Goal: Transaction & Acquisition: Purchase product/service

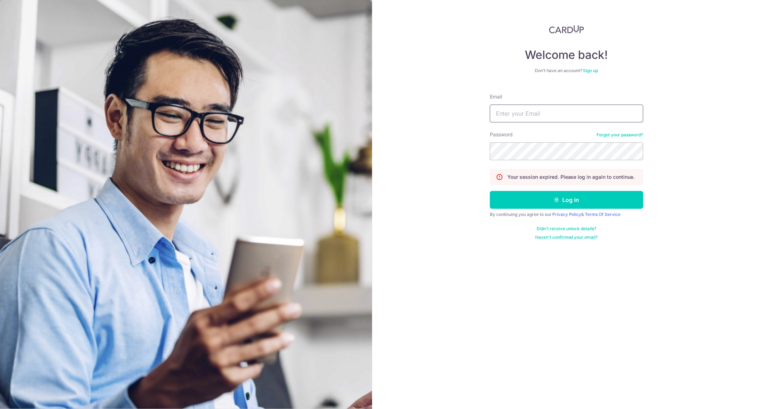
click at [516, 110] on input "Email" at bounding box center [566, 114] width 153 height 18
type input "[EMAIL_ADDRESS][DOMAIN_NAME]"
click at [490, 191] on button "Log in" at bounding box center [566, 200] width 153 height 18
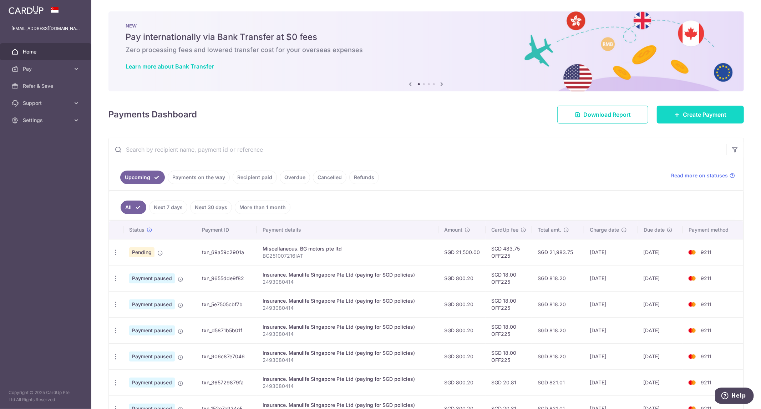
click at [667, 115] on link "Create Payment" at bounding box center [700, 115] width 87 height 18
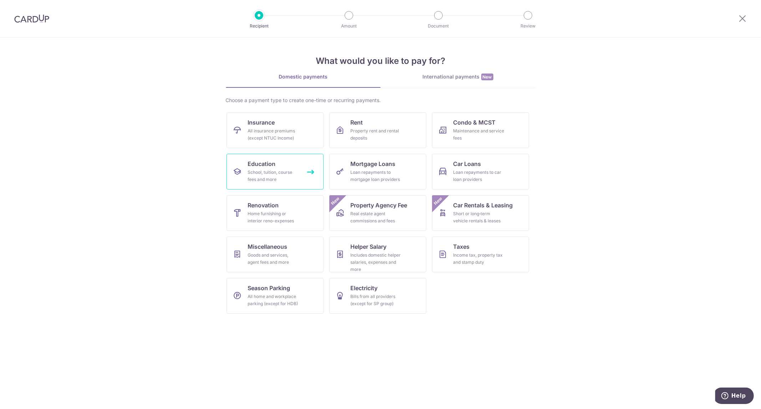
click at [262, 167] on span "Education" at bounding box center [262, 163] width 28 height 9
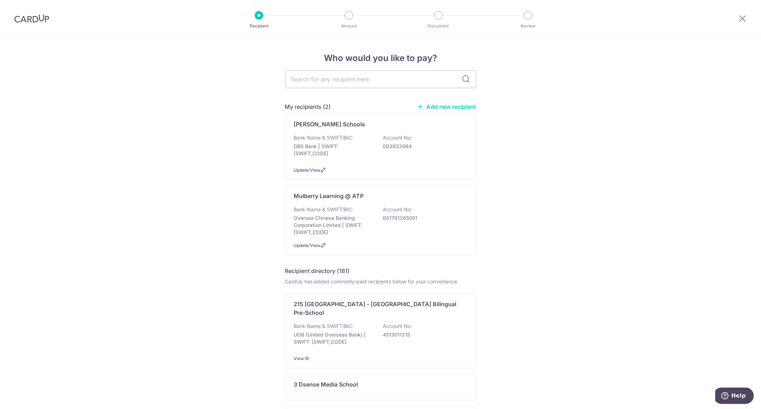
click at [444, 107] on link "Add new recipient" at bounding box center [446, 106] width 59 height 7
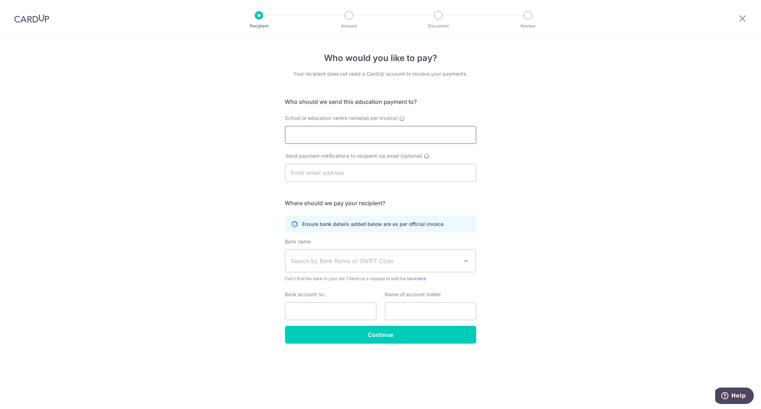
click at [422, 127] on input "School or education centre name(as per invoice)" at bounding box center [380, 135] width 191 height 18
type input "Initium Academy Pte Ltd"
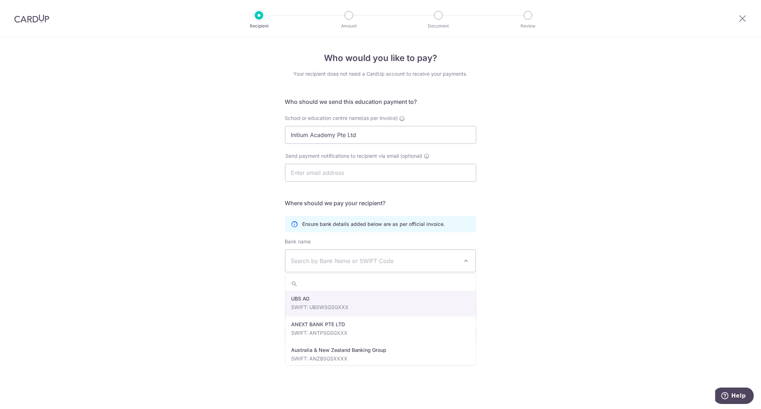
click at [369, 264] on span "Search by Bank Name or SWIFT Code" at bounding box center [375, 261] width 168 height 9
click at [398, 228] on div "Ensure bank details added below are as per official invoice." at bounding box center [380, 224] width 191 height 16
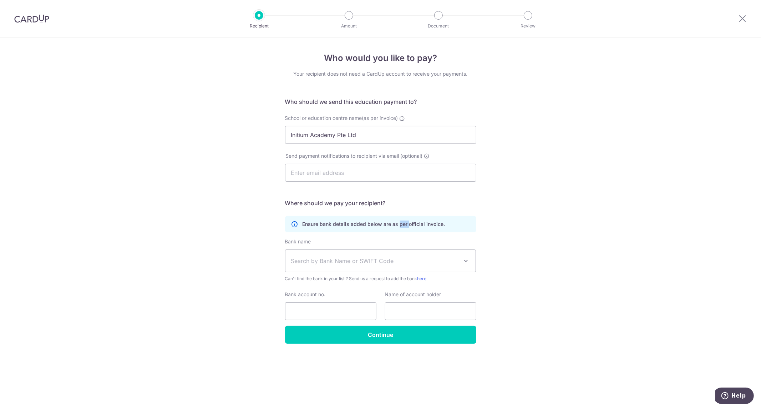
click at [398, 228] on div "Ensure bank details added below are as per official invoice." at bounding box center [380, 224] width 191 height 16
click at [392, 250] on span "Search by Bank Name or SWIFT Code" at bounding box center [380, 261] width 191 height 22
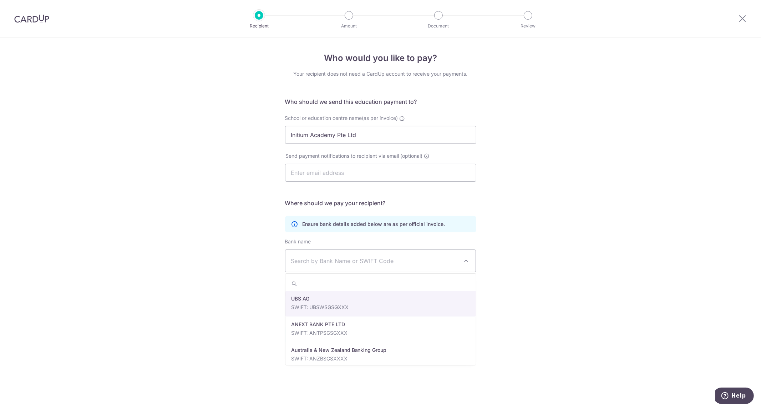
click at [426, 183] on div "Send payment notifications to recipient via email (optional)" at bounding box center [381, 171] width 200 height 38
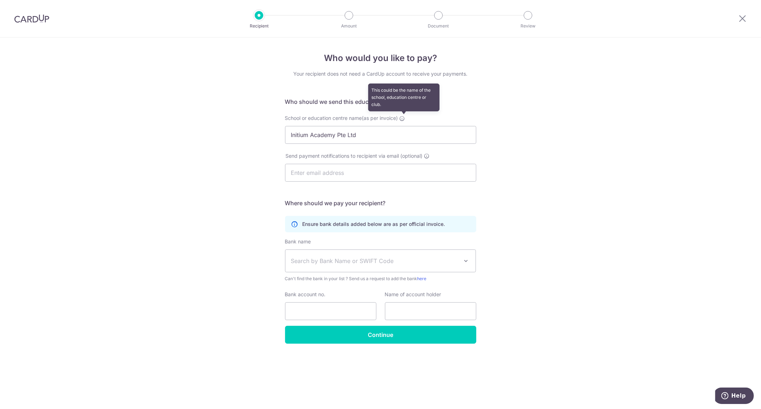
click at [404, 117] on icon at bounding box center [403, 119] width 6 height 6
click at [404, 126] on input "Initium Academy Pte Ltd" at bounding box center [380, 135] width 191 height 18
click at [404, 117] on icon at bounding box center [403, 119] width 6 height 6
click at [404, 126] on input "Initium Academy Pte Ltd" at bounding box center [380, 135] width 191 height 18
click at [39, 20] on img at bounding box center [31, 18] width 35 height 9
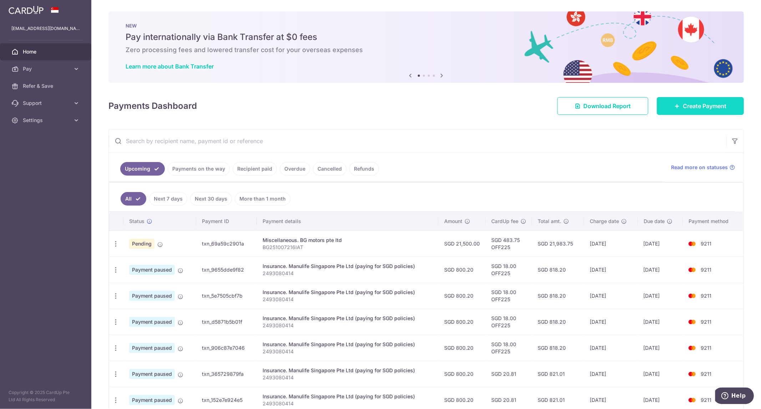
click at [678, 106] on link "Create Payment" at bounding box center [700, 106] width 87 height 18
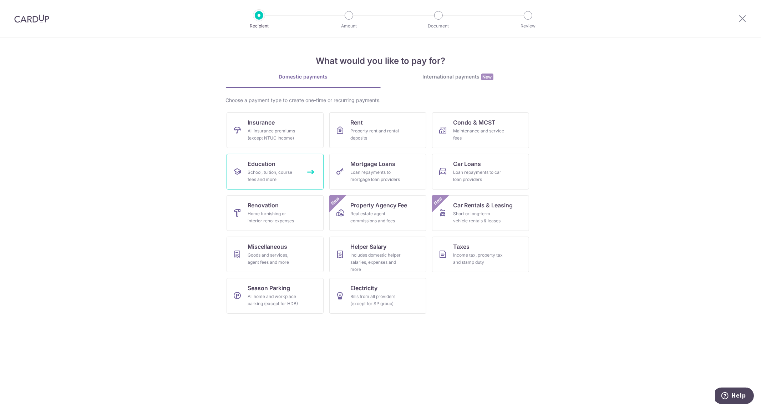
click at [295, 159] on link "Education School, tuition, course fees and more" at bounding box center [275, 172] width 97 height 36
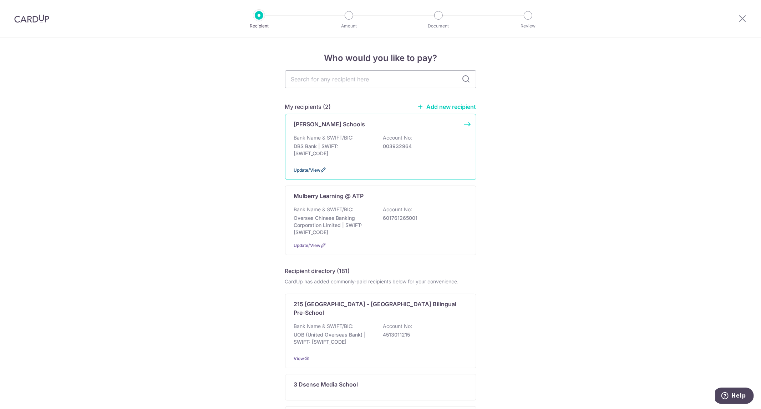
click at [315, 172] on span "Update/View" at bounding box center [307, 169] width 27 height 5
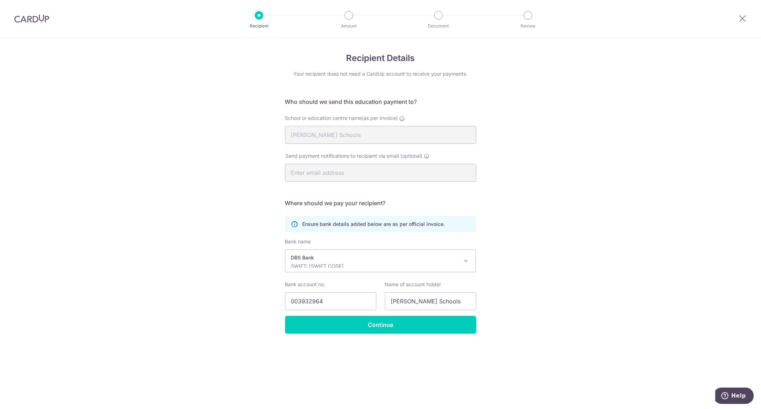
click at [31, 19] on img at bounding box center [31, 18] width 35 height 9
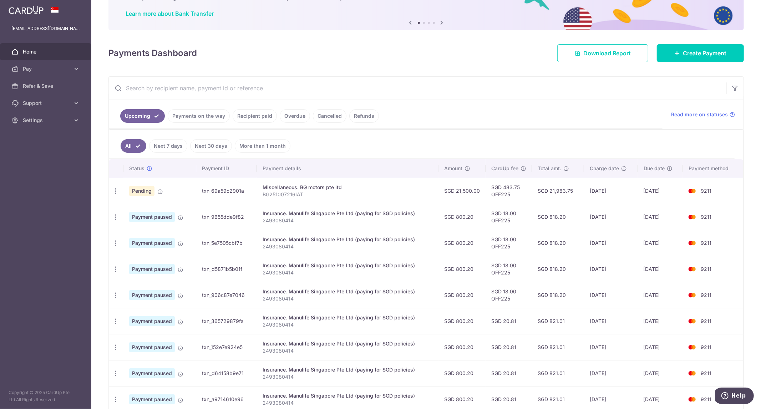
scroll to position [52, 0]
click at [77, 67] on icon at bounding box center [76, 68] width 7 height 7
click at [683, 51] on span "Create Payment" at bounding box center [705, 54] width 44 height 9
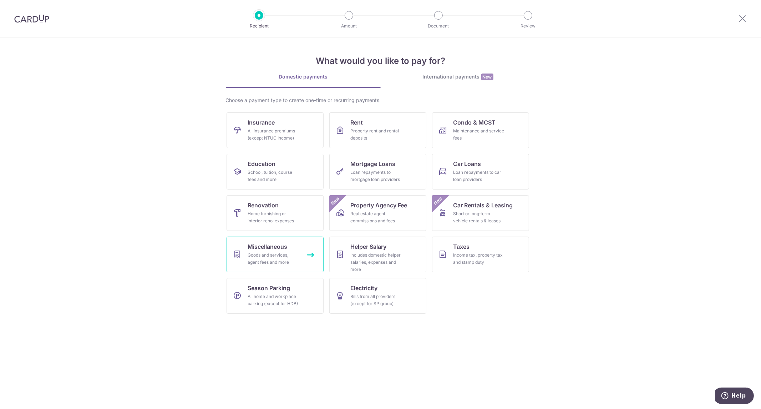
click at [259, 252] on div "Goods and services, agent fees and more" at bounding box center [273, 259] width 51 height 14
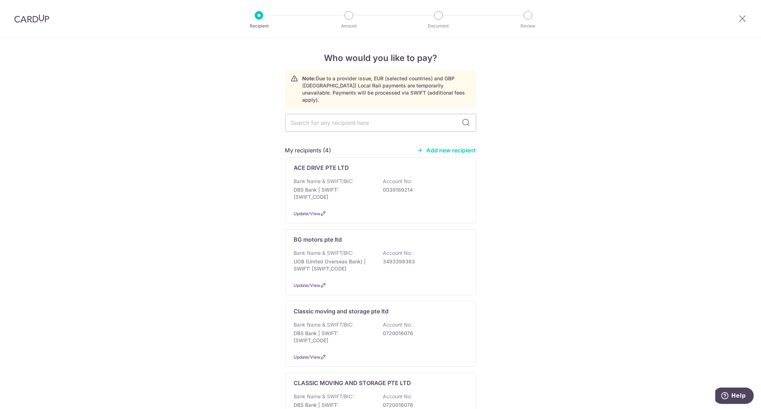
click at [434, 147] on link "Add new recipient" at bounding box center [446, 150] width 59 height 7
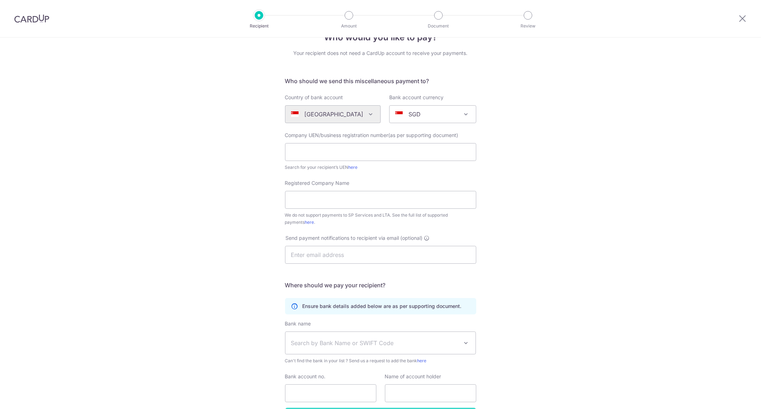
scroll to position [70, 0]
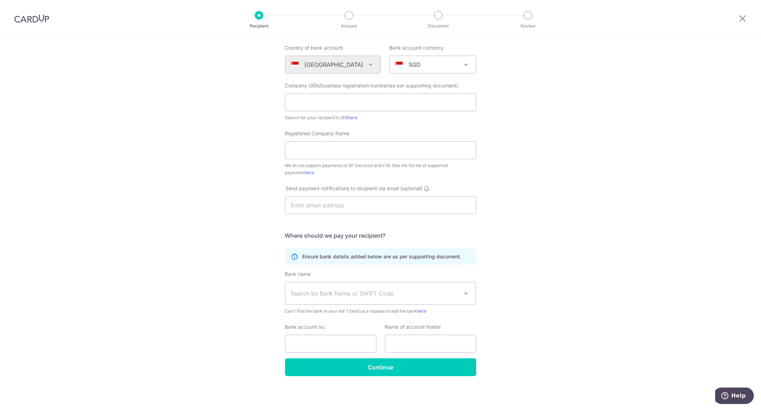
click at [340, 298] on span "Search by Bank Name or SWIFT Code" at bounding box center [380, 293] width 191 height 22
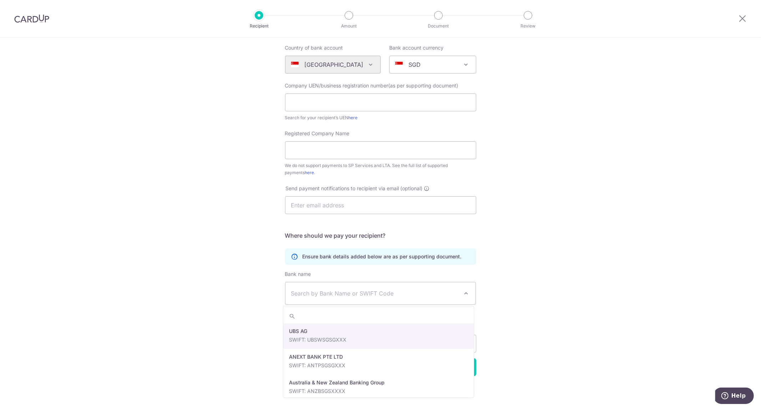
click at [340, 298] on span "Search by Bank Name or SWIFT Code" at bounding box center [380, 293] width 191 height 22
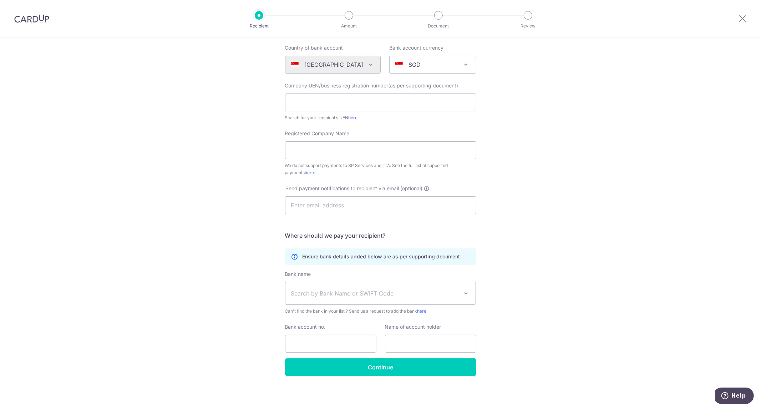
click at [350, 261] on div "Ensure bank details added below are as per supporting document." at bounding box center [380, 256] width 191 height 16
click at [293, 255] on icon at bounding box center [294, 256] width 7 height 7
click at [305, 258] on p "Ensure bank details added below are as per supporting document." at bounding box center [382, 256] width 159 height 7
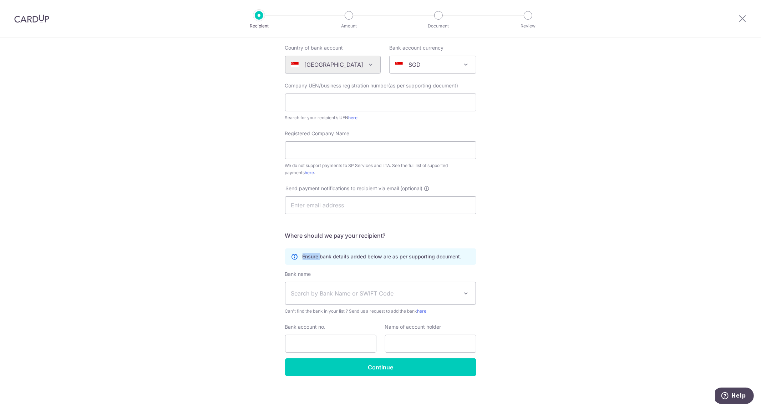
click at [305, 258] on p "Ensure bank details added below are as per supporting document." at bounding box center [382, 256] width 159 height 7
drag, startPoint x: 304, startPoint y: 258, endPoint x: 353, endPoint y: 274, distance: 51.2
click at [353, 274] on form "Who should we send this miscellaneous payment to? Country of bank account Alger…" at bounding box center [380, 201] width 191 height 349
click at [353, 274] on div "Bank name (Select from our list, or add a new bank ) Select Bank UBS AG ANEXT B…" at bounding box center [380, 292] width 191 height 44
click at [305, 174] on link "here" at bounding box center [309, 172] width 9 height 5
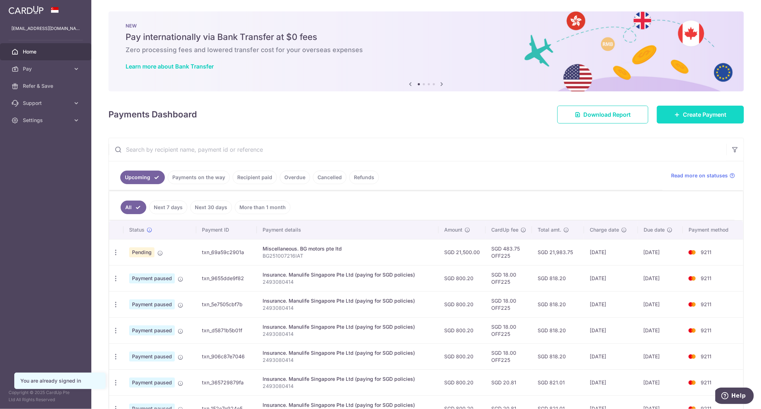
click at [674, 114] on icon at bounding box center [677, 115] width 6 height 6
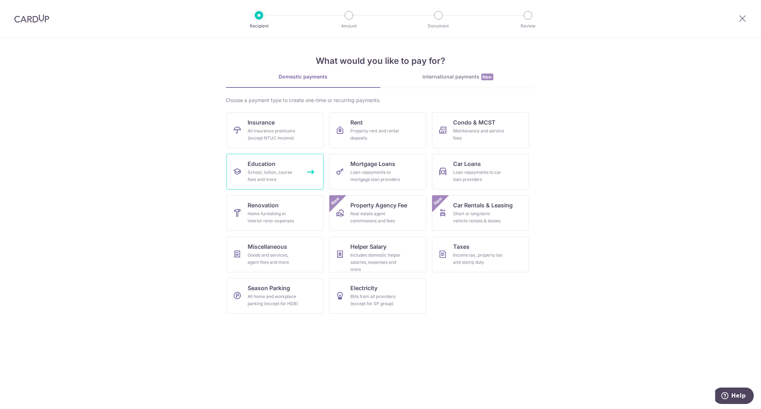
click at [274, 178] on div "School, tuition, course fees and more" at bounding box center [273, 176] width 51 height 14
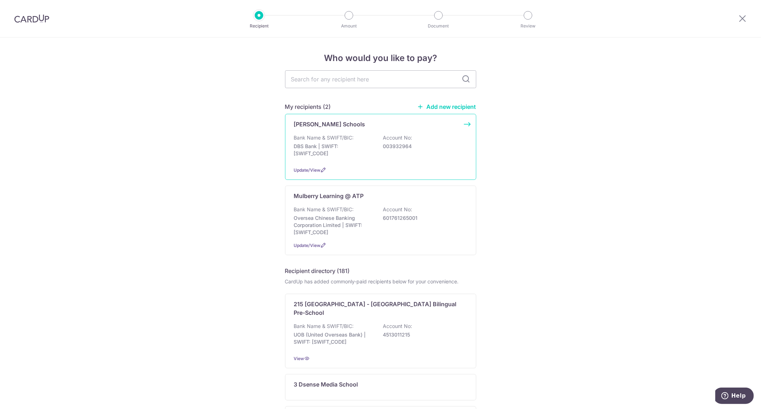
click at [309, 165] on div "[PERSON_NAME] Schools Bank Name & SWIFT/BIC: DBS Bank | SWIFT: [SWIFT_CODE] Acc…" at bounding box center [380, 147] width 191 height 66
click at [320, 173] on div "Update/View" at bounding box center [380, 169] width 173 height 7
click at [311, 171] on span "Update/View" at bounding box center [307, 169] width 27 height 5
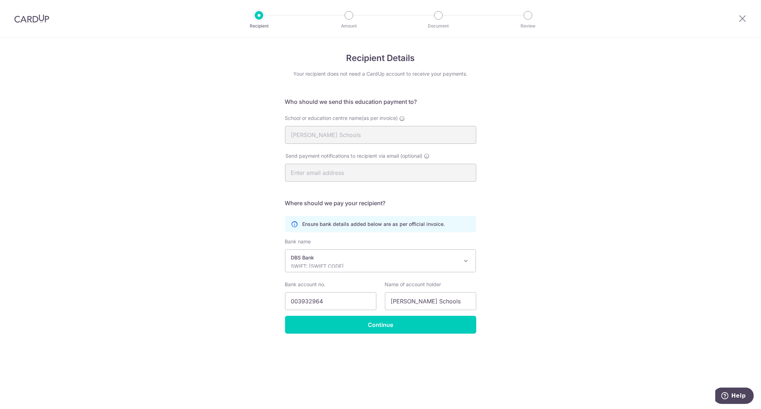
click at [360, 151] on div "School or education centre name(as per invoice) Lorna Whiston Schools" at bounding box center [381, 134] width 200 height 38
click at [401, 320] on input "Continue" at bounding box center [380, 325] width 191 height 18
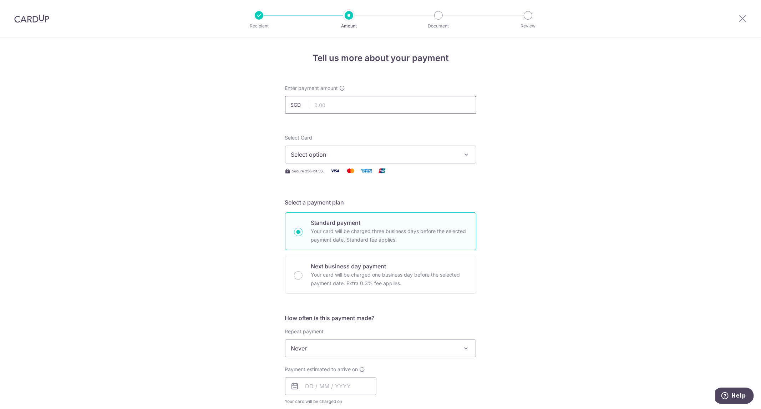
click at [401, 108] on input "text" at bounding box center [380, 105] width 191 height 18
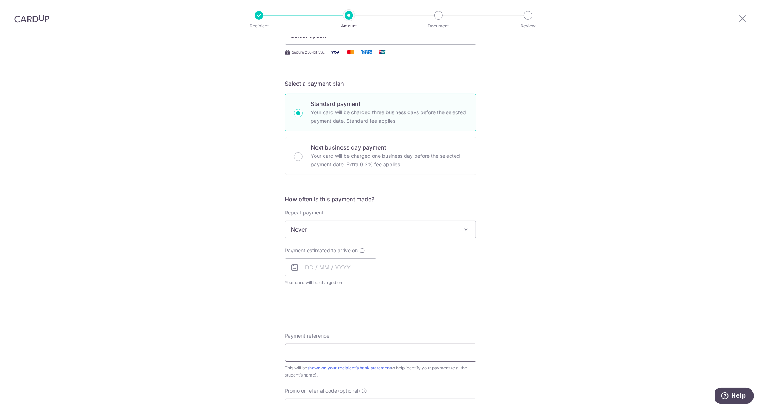
click at [340, 350] on input "Payment reference" at bounding box center [380, 353] width 191 height 18
paste input "20251000080"
type input "20251000080"
click at [349, 269] on input "text" at bounding box center [330, 267] width 91 height 18
click at [369, 331] on link "10" at bounding box center [370, 331] width 11 height 11
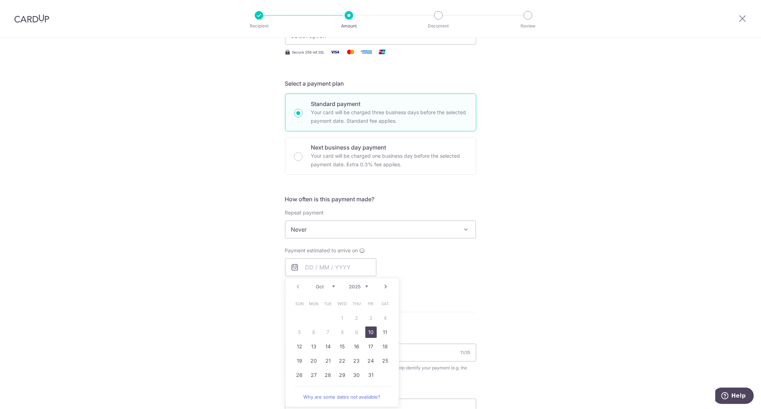
type input "10/10/2025"
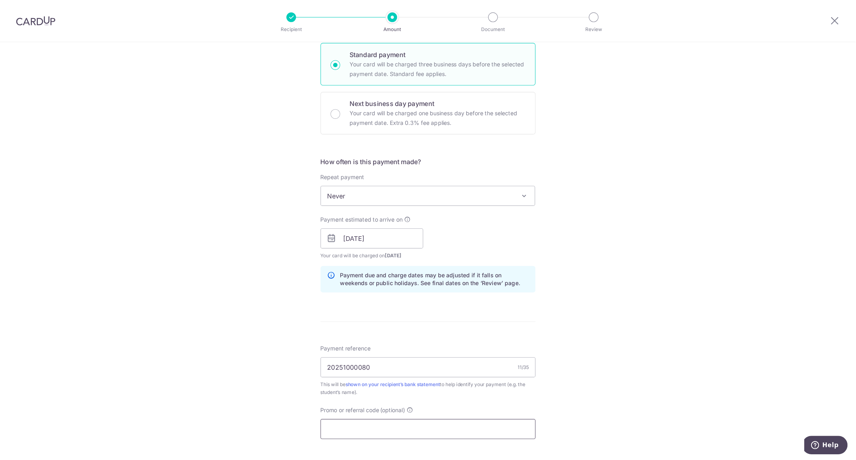
scroll to position [238, 0]
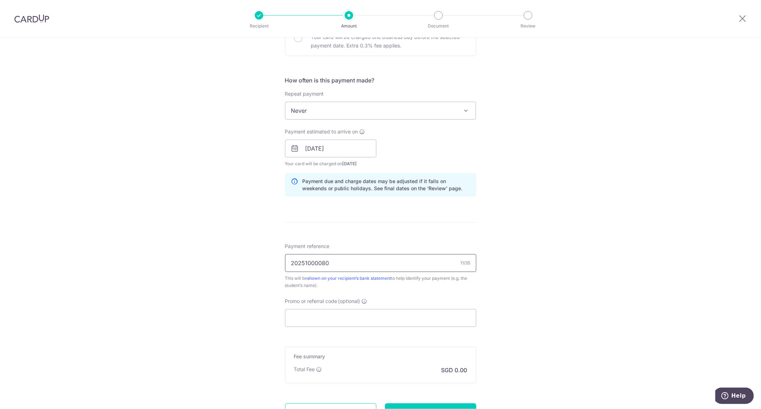
click at [369, 263] on input "20251000080" at bounding box center [380, 263] width 191 height 18
click at [371, 261] on input "20251000080" at bounding box center [380, 263] width 191 height 18
click at [460, 322] on input "Promo or referral code (optional)" at bounding box center [380, 318] width 191 height 18
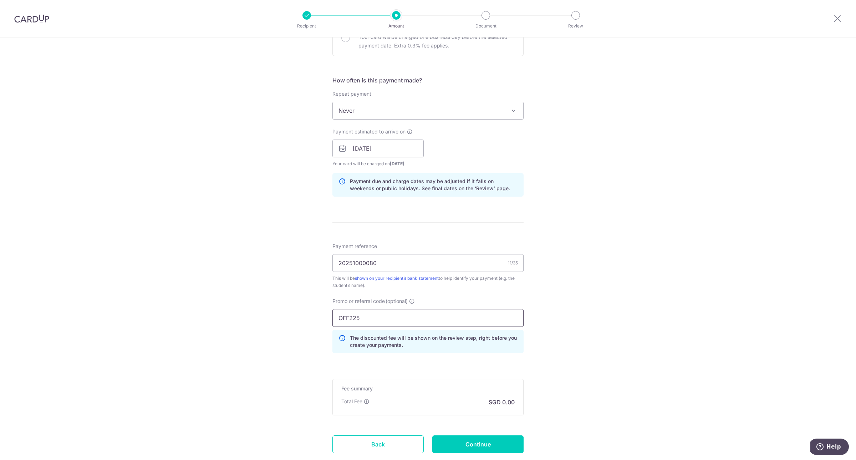
type input "OFF225"
click at [605, 309] on div "Tell us more about your payment Enter payment amount SGD Select Card Select opt…" at bounding box center [428, 153] width 856 height 707
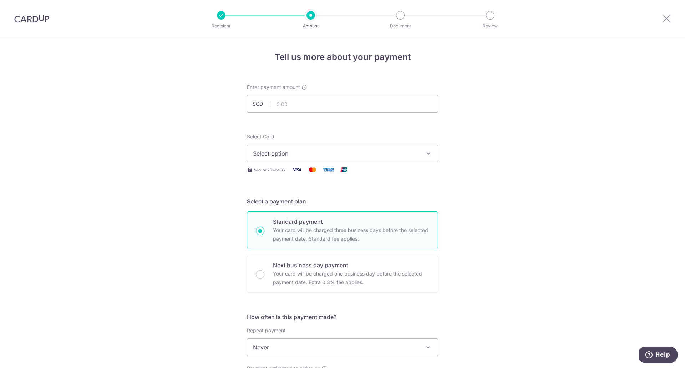
scroll to position [0, 0]
click at [362, 113] on input "text" at bounding box center [342, 105] width 191 height 18
click at [321, 106] on input "text" at bounding box center [342, 105] width 191 height 18
type input "1,635.00"
click at [322, 136] on div "Select Card Select option Add credit card Your Cards **** 7114 **** 8131 **** 9…" at bounding box center [342, 148] width 191 height 29
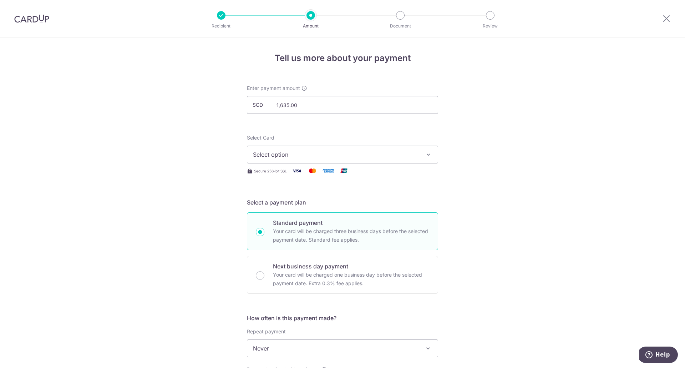
click at [325, 151] on span "Select option" at bounding box center [336, 154] width 166 height 9
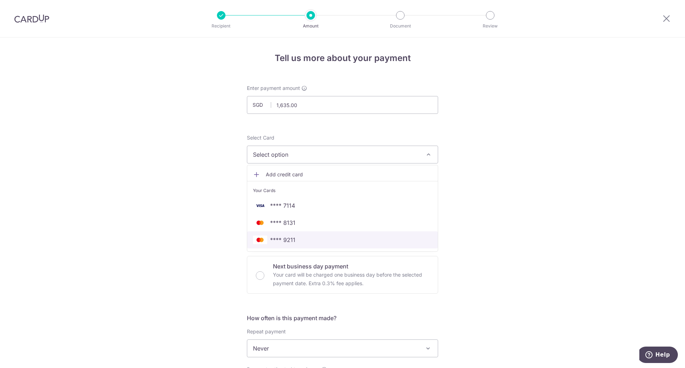
click at [313, 235] on span "**** 9211" at bounding box center [342, 239] width 179 height 9
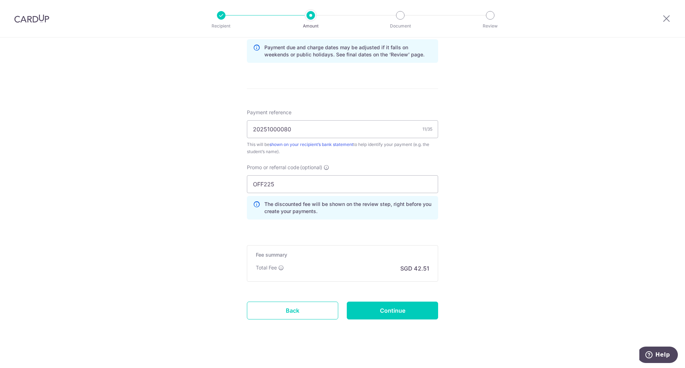
scroll to position [374, 0]
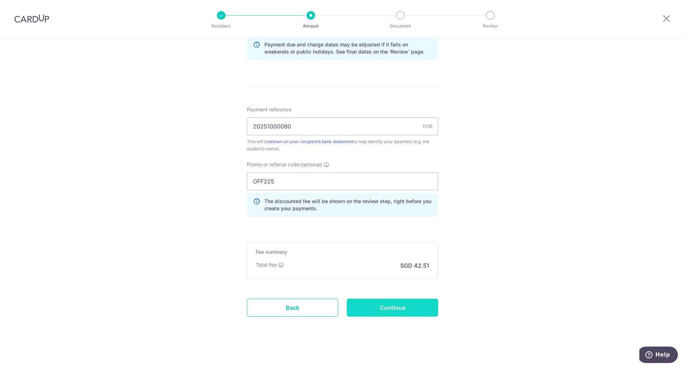
click at [381, 299] on input "Continue" at bounding box center [392, 308] width 91 height 18
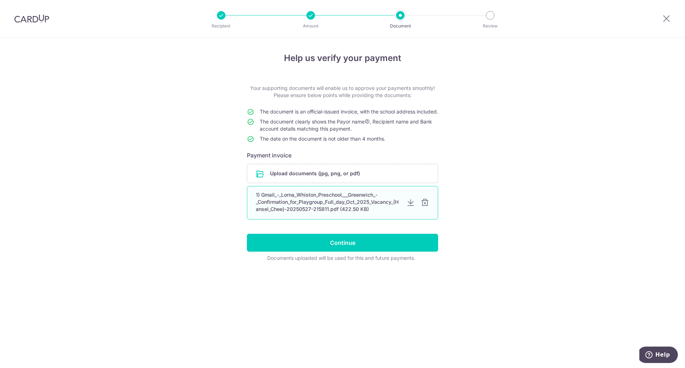
click at [352, 207] on div "1) Gmail_-_Lorna_Whiston_Preschool___Greenwich_-_Confirmation_for_Playgroup_Ful…" at bounding box center [328, 201] width 145 height 21
click at [362, 213] on div "1) Gmail_-_Lorna_Whiston_Preschool___Greenwich_-_Confirmation_for_Playgroup_Ful…" at bounding box center [328, 201] width 145 height 21
click at [376, 213] on div "1) Gmail_-_Lorna_Whiston_Preschool___Greenwich_-_Confirmation_for_Playgroup_Ful…" at bounding box center [328, 201] width 145 height 21
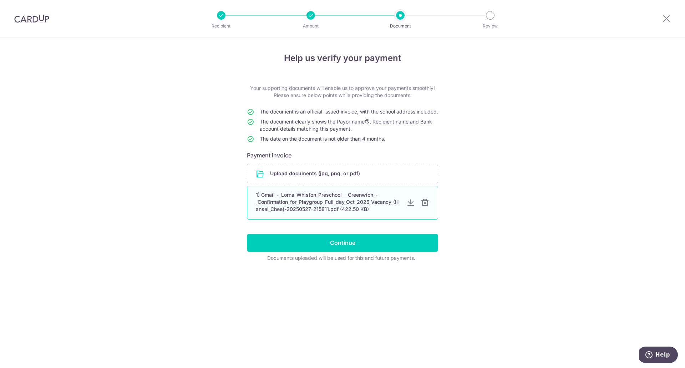
click at [376, 213] on div "1) Gmail_-_Lorna_Whiston_Preschool___Greenwich_-_Confirmation_for_Playgroup_Ful…" at bounding box center [328, 201] width 145 height 21
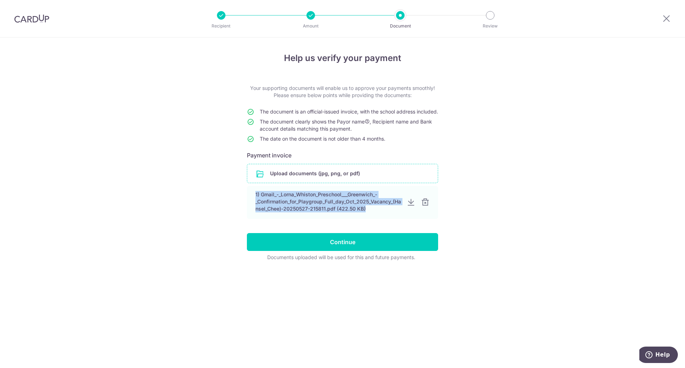
click at [330, 179] on input "file" at bounding box center [342, 173] width 191 height 19
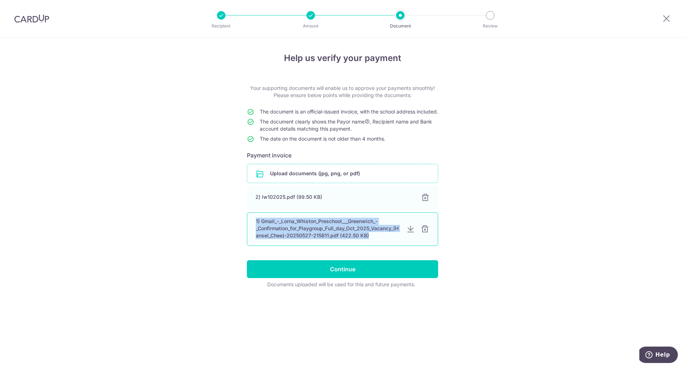
click at [338, 229] on div "1) Gmail_-_Lorna_Whiston_Preschool___Greenwich_-_Confirmation_for_Playgroup_Ful…" at bounding box center [328, 228] width 145 height 21
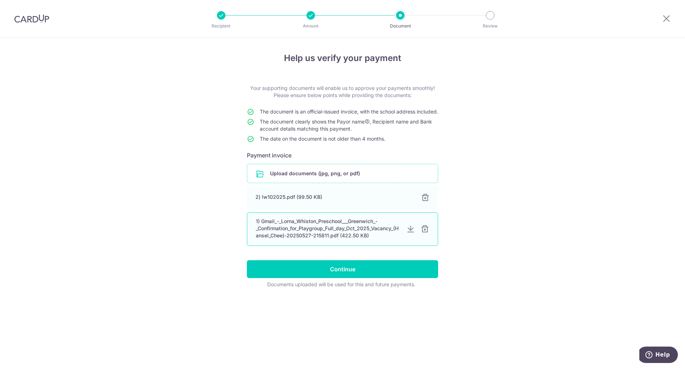
click at [384, 236] on div "1) Gmail_-_Lorna_Whiston_Preschool___Greenwich_-_Confirmation_for_Playgroup_Ful…" at bounding box center [328, 228] width 145 height 21
click at [410, 233] on div at bounding box center [410, 229] width 9 height 9
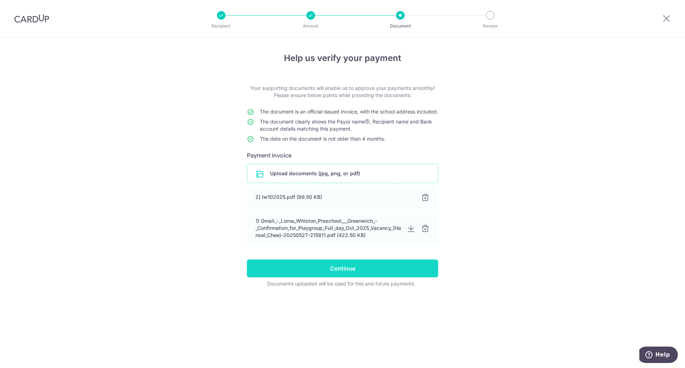
click at [363, 272] on input "Continue" at bounding box center [342, 268] width 191 height 18
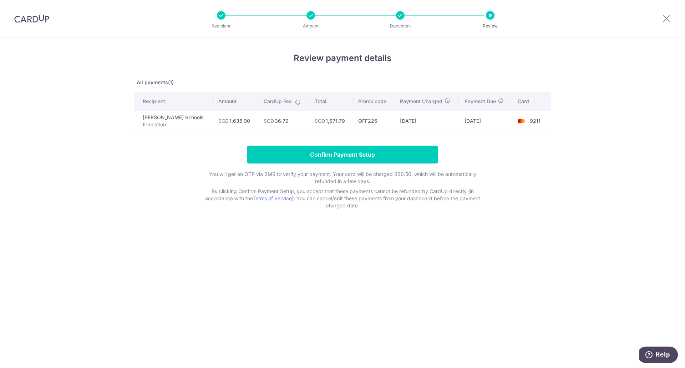
click at [333, 152] on input "Confirm Payment Setup" at bounding box center [342, 155] width 191 height 18
